Goal: Task Accomplishment & Management: Use online tool/utility

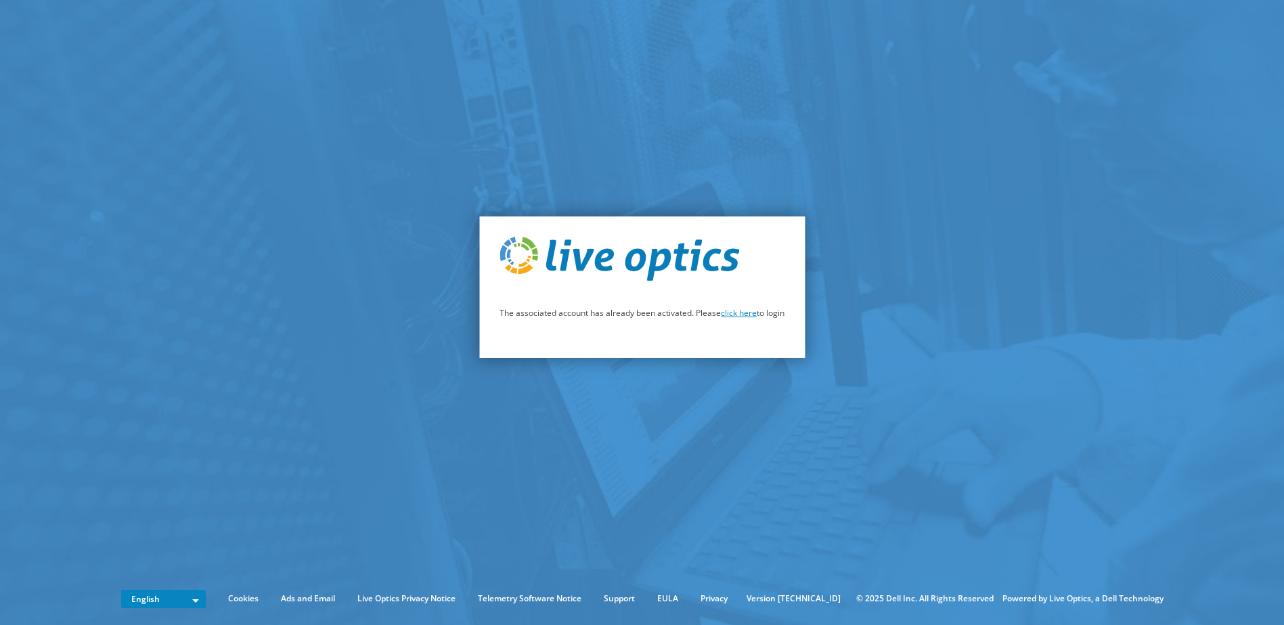
click at [734, 313] on link "click here" at bounding box center [739, 313] width 36 height 12
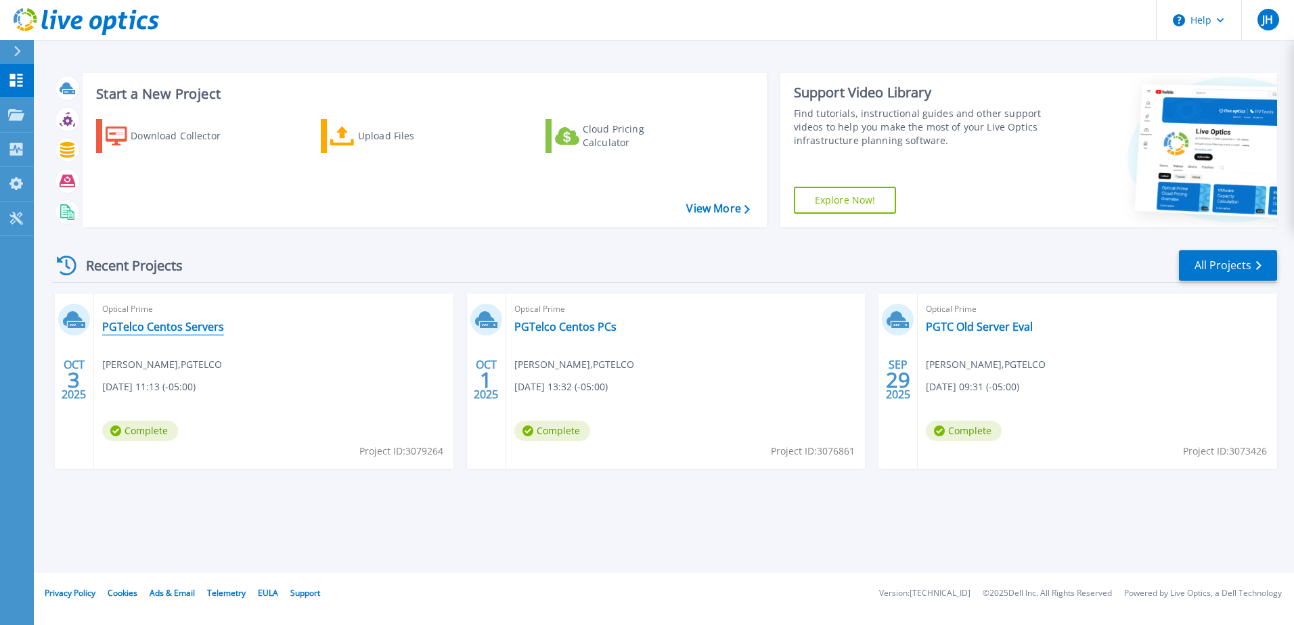
click at [158, 326] on link "PGTelco Centos Servers" at bounding box center [163, 327] width 122 height 14
